Goal: Information Seeking & Learning: Learn about a topic

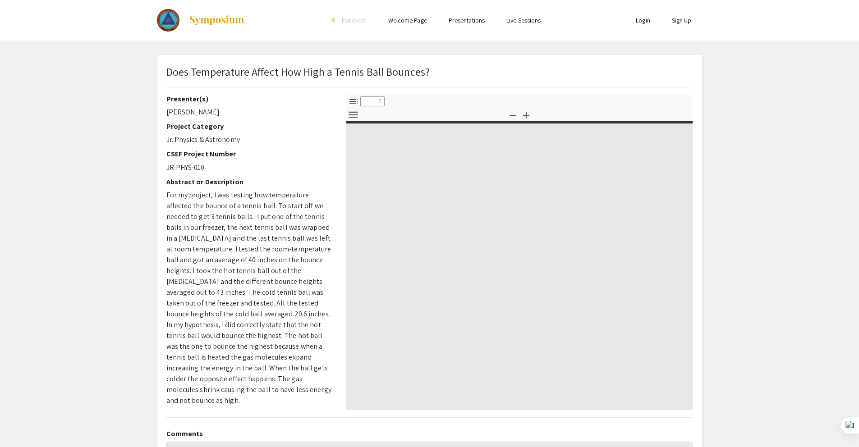
select select "custom"
type input "0"
select select "custom"
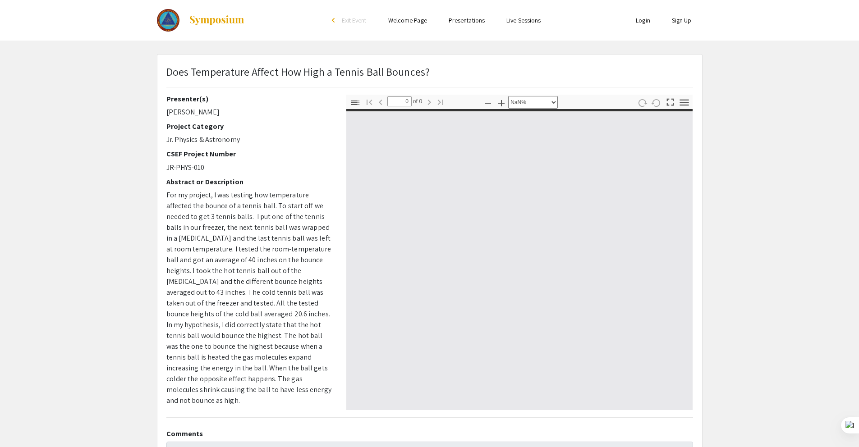
type input "1"
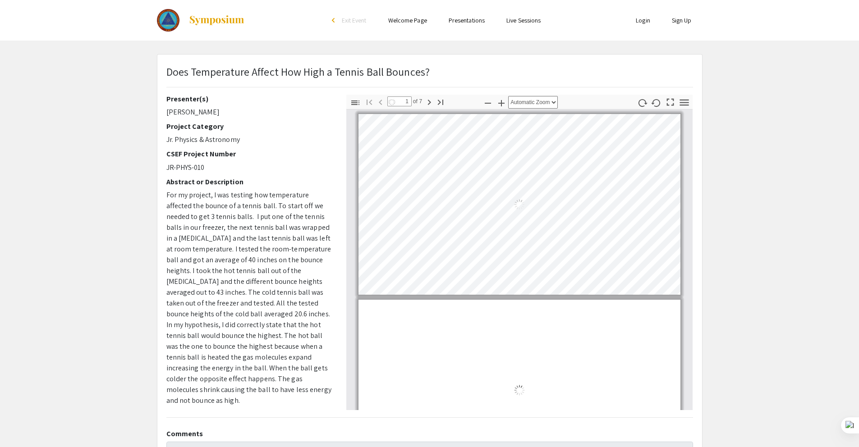
select select "auto"
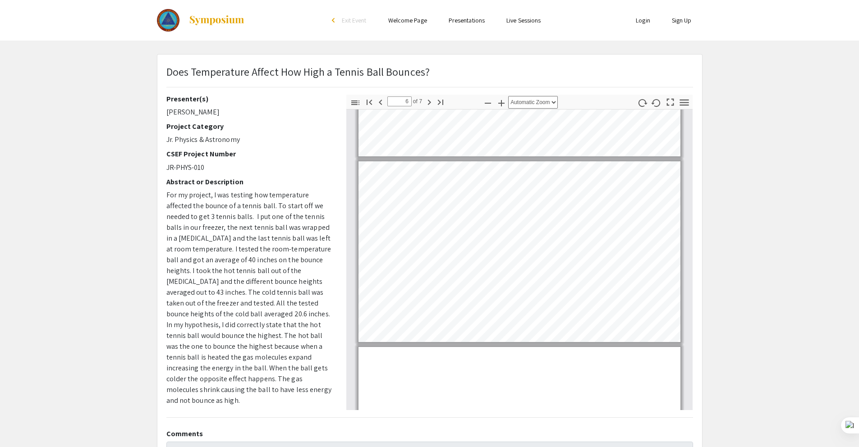
type input "7"
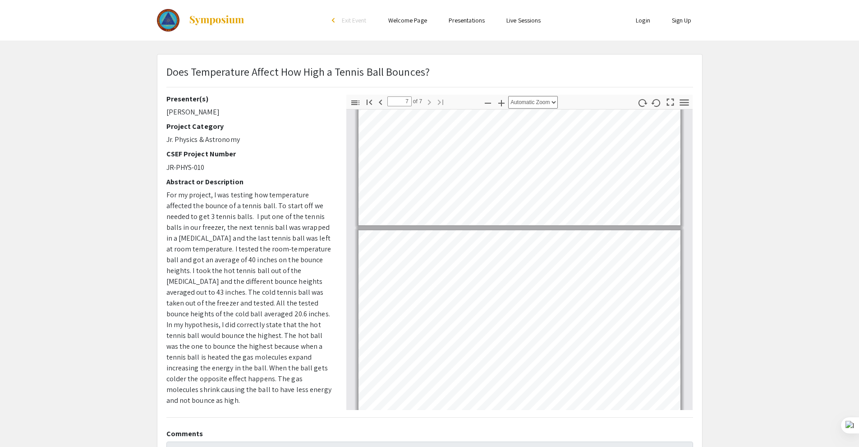
scroll to position [1003, 0]
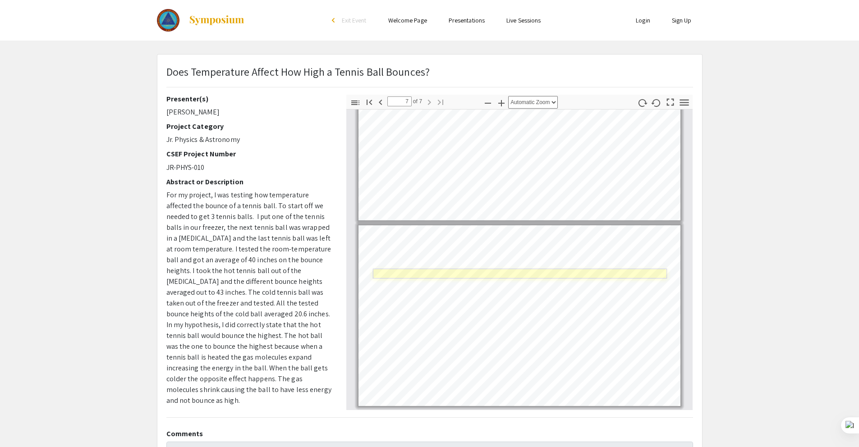
click at [442, 273] on link "Page 7" at bounding box center [520, 274] width 294 height 10
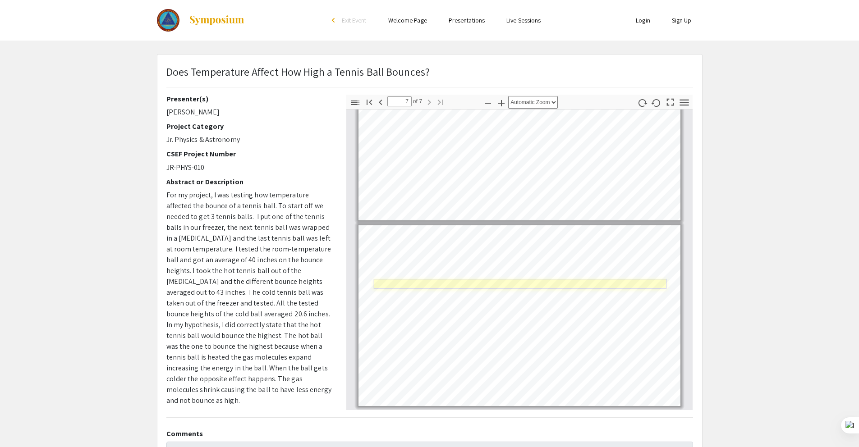
click at [395, 287] on link "Page 7" at bounding box center [519, 284] width 292 height 10
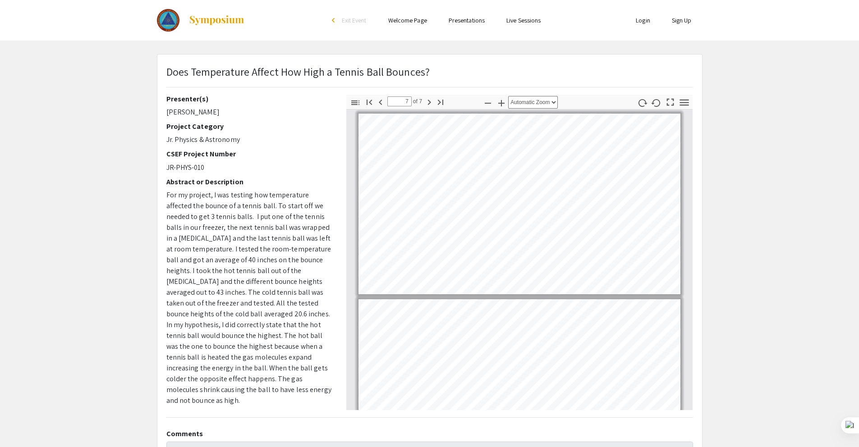
scroll to position [0, 0]
click at [77, 52] on div "Skip navigation arrow_back_ios Exit Event Welcome Page Presentations Live Sessi…" at bounding box center [429, 261] width 859 height 523
